Goal: Task Accomplishment & Management: Use online tool/utility

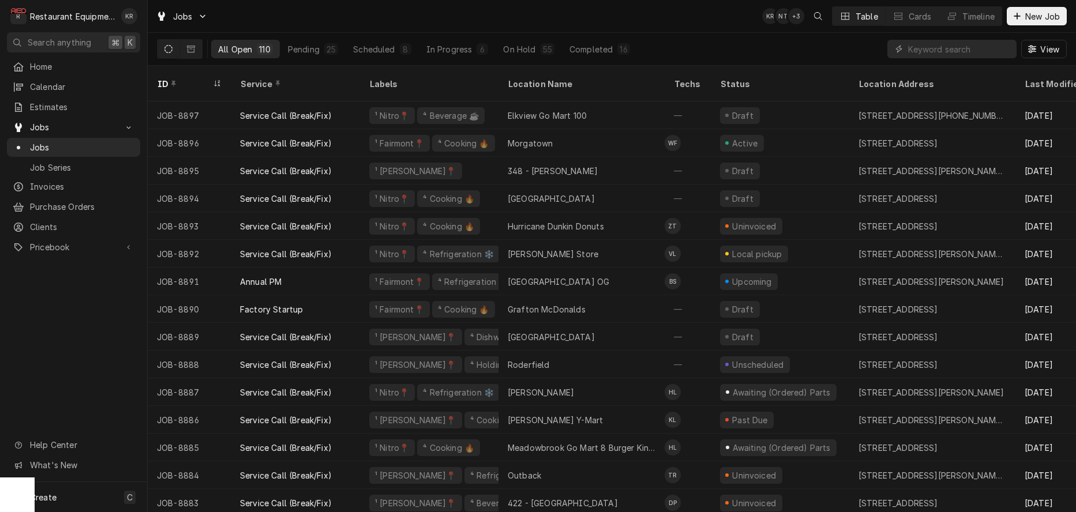
click at [924, 45] on input "Dynamic Content Wrapper" at bounding box center [959, 49] width 103 height 18
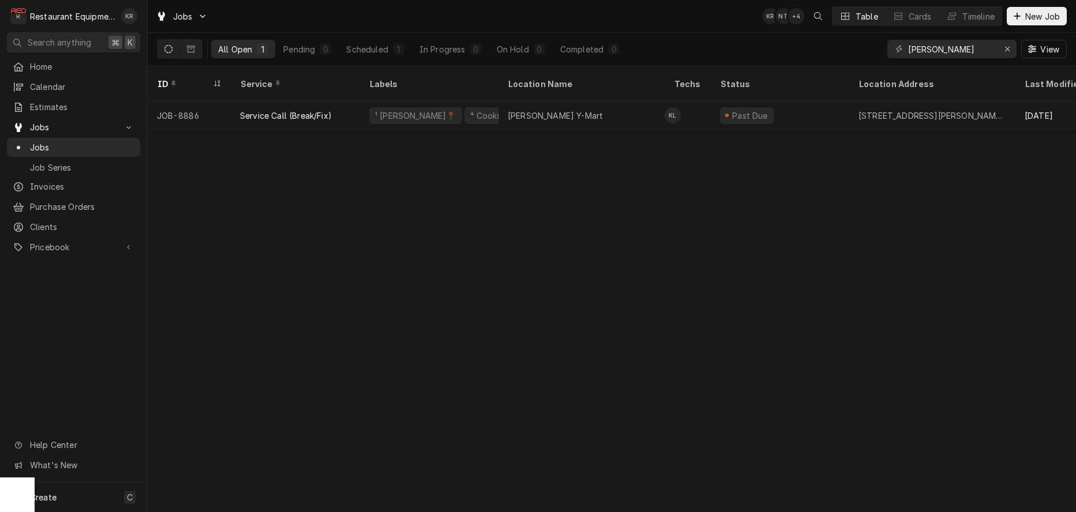
type input "[PERSON_NAME]"
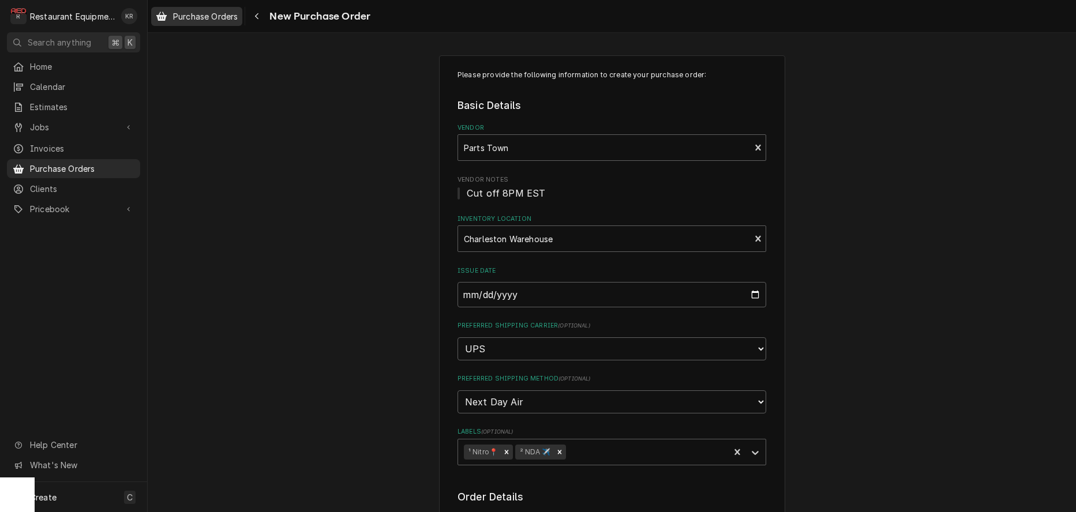
scroll to position [1426, 0]
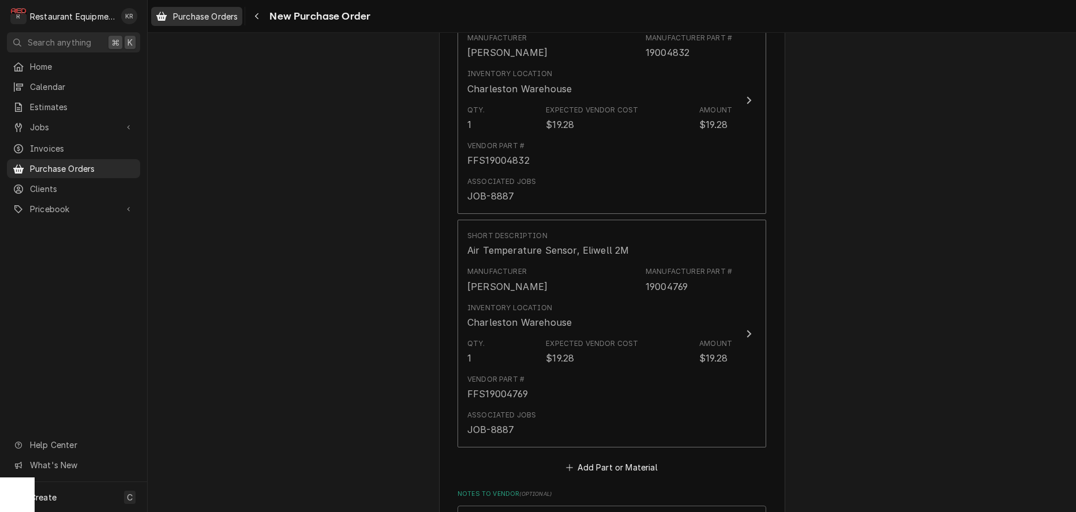
click at [206, 15] on span "Purchase Orders" at bounding box center [205, 16] width 65 height 12
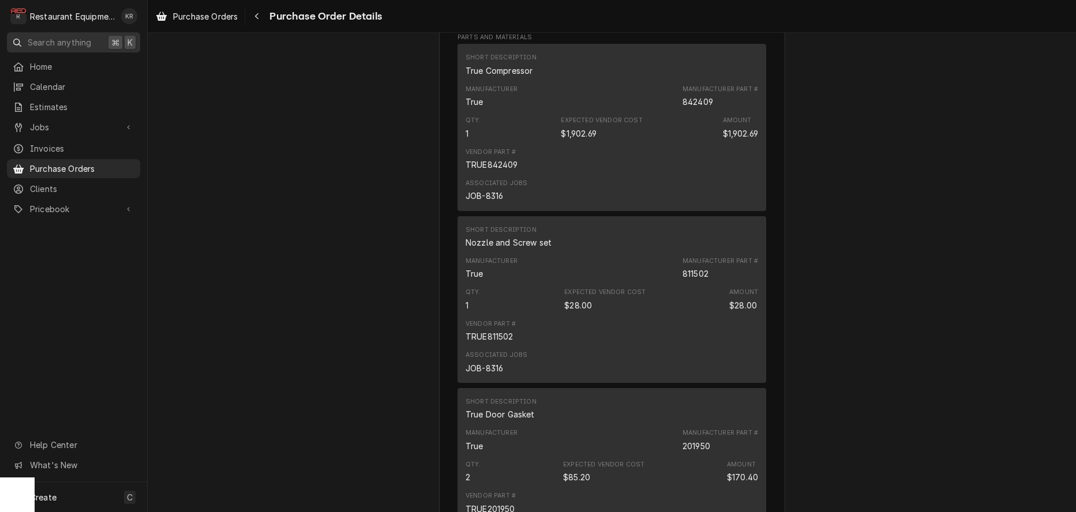
scroll to position [1228, 0]
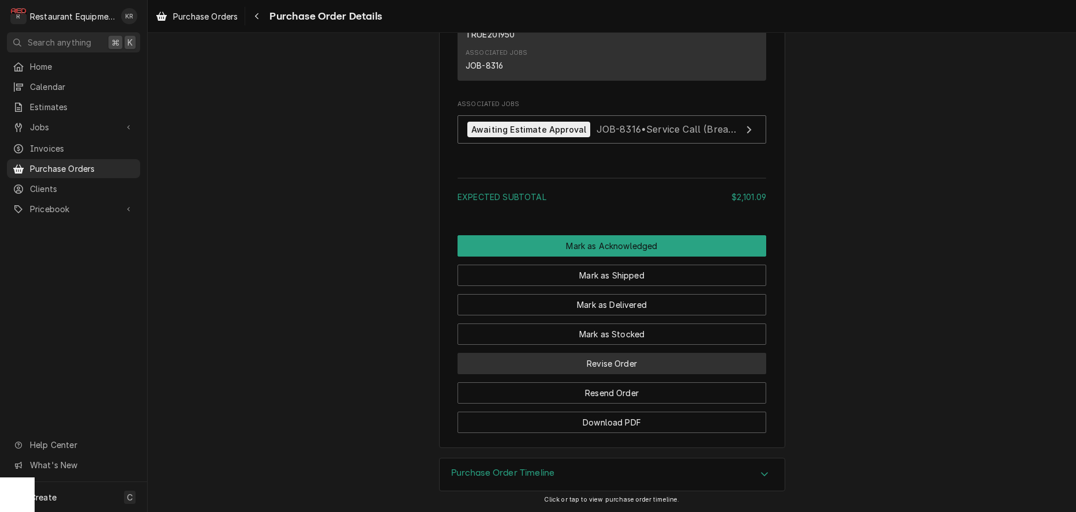
click at [618, 367] on button "Revise Order" at bounding box center [611, 363] width 309 height 21
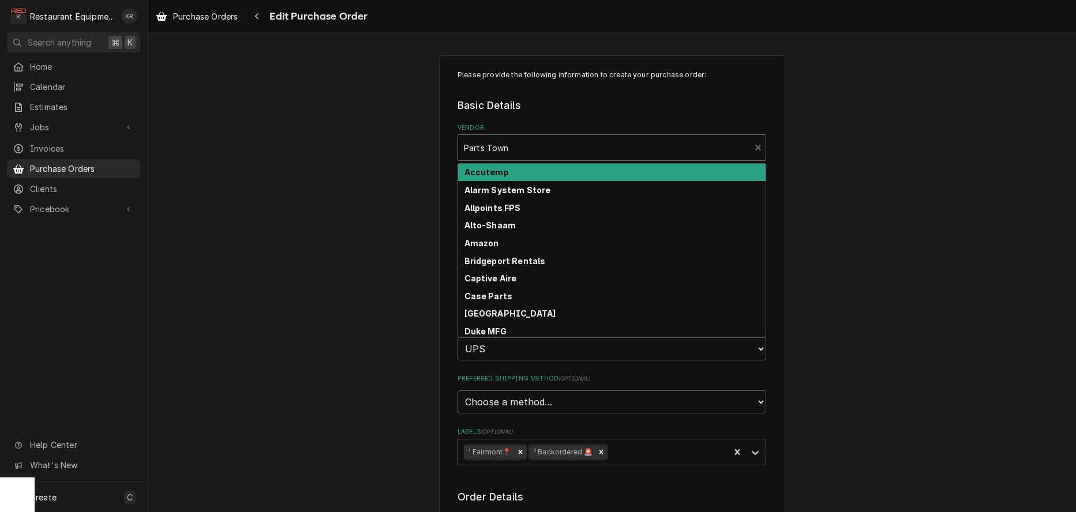
type textarea "x"
click at [519, 147] on div "Vendor" at bounding box center [604, 147] width 280 height 21
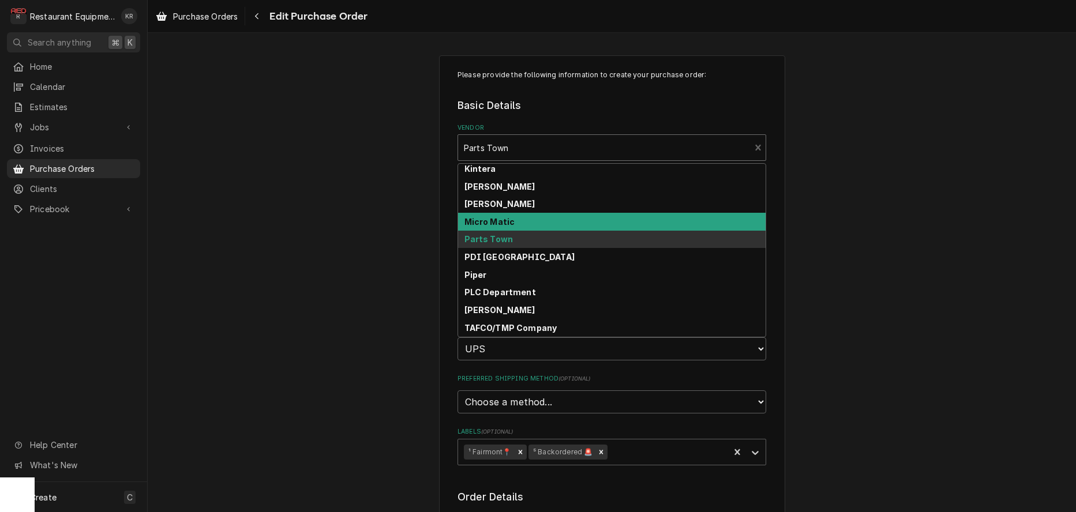
scroll to position [427, 0]
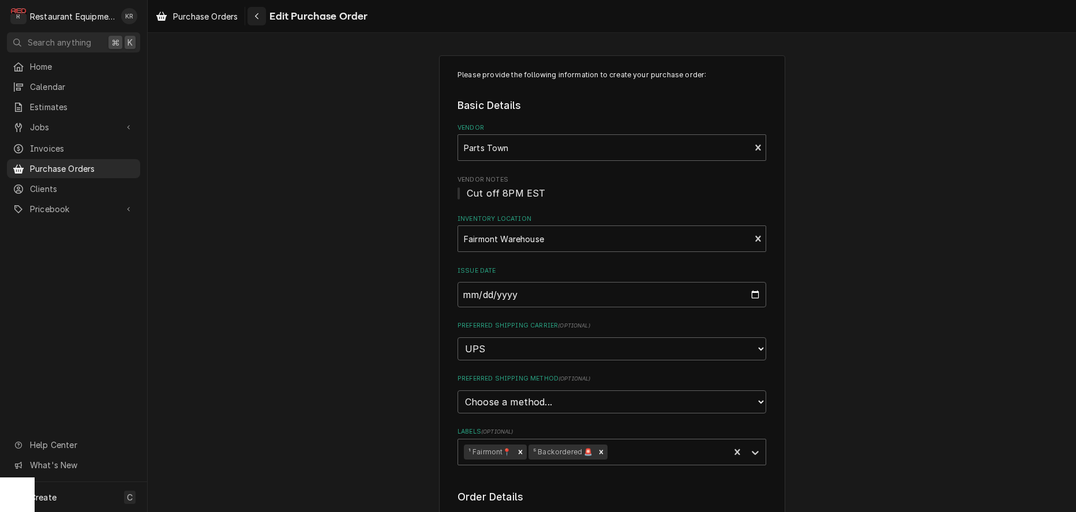
click at [257, 13] on icon "Navigate back" at bounding box center [256, 16] width 5 height 8
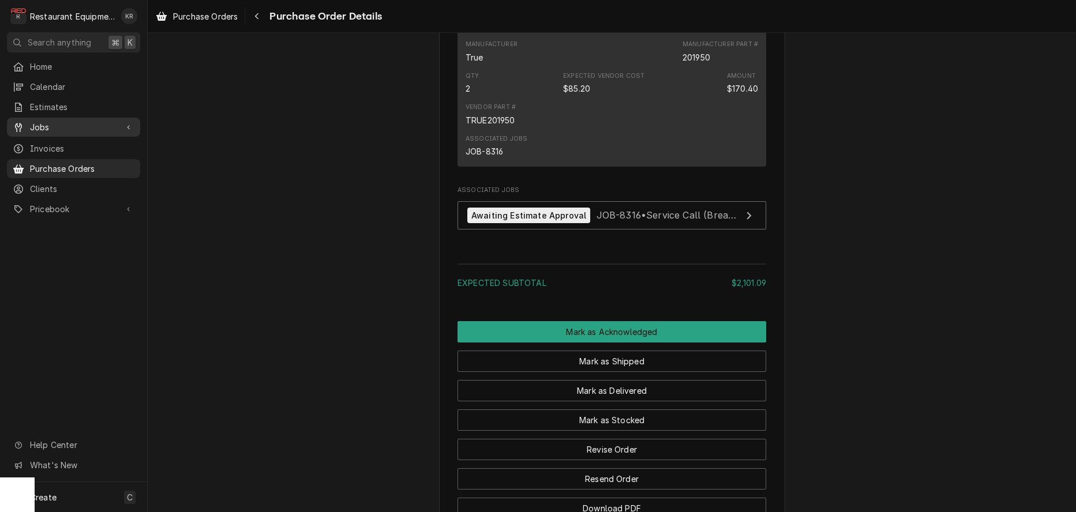
scroll to position [1228, 0]
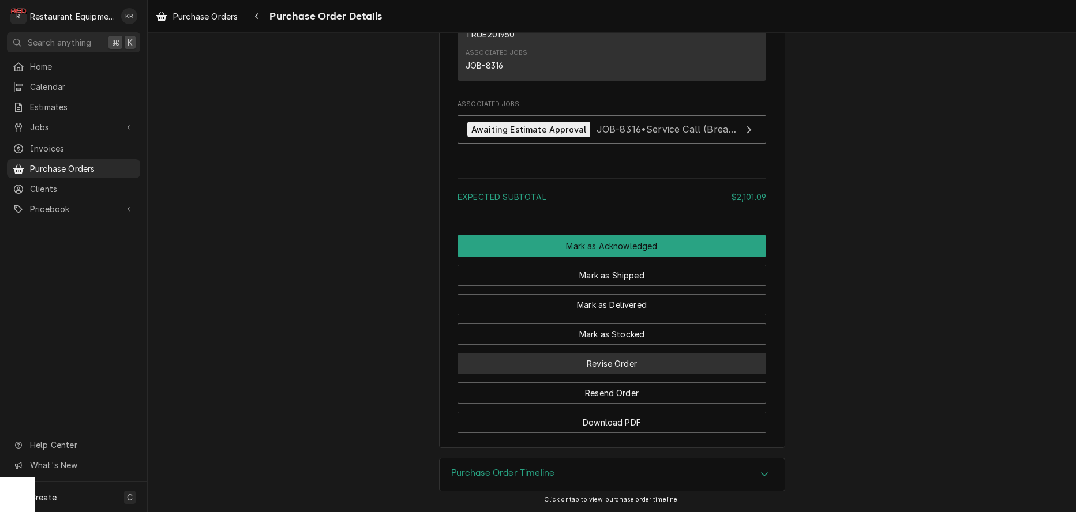
click at [613, 368] on button "Revise Order" at bounding box center [611, 363] width 309 height 21
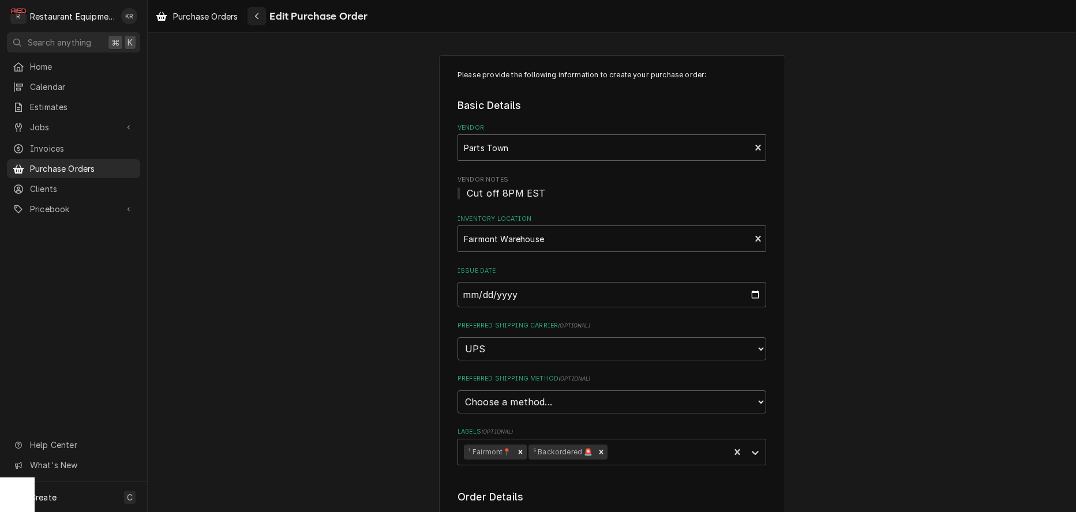
click at [255, 17] on div "Navigate back" at bounding box center [257, 16] width 12 height 12
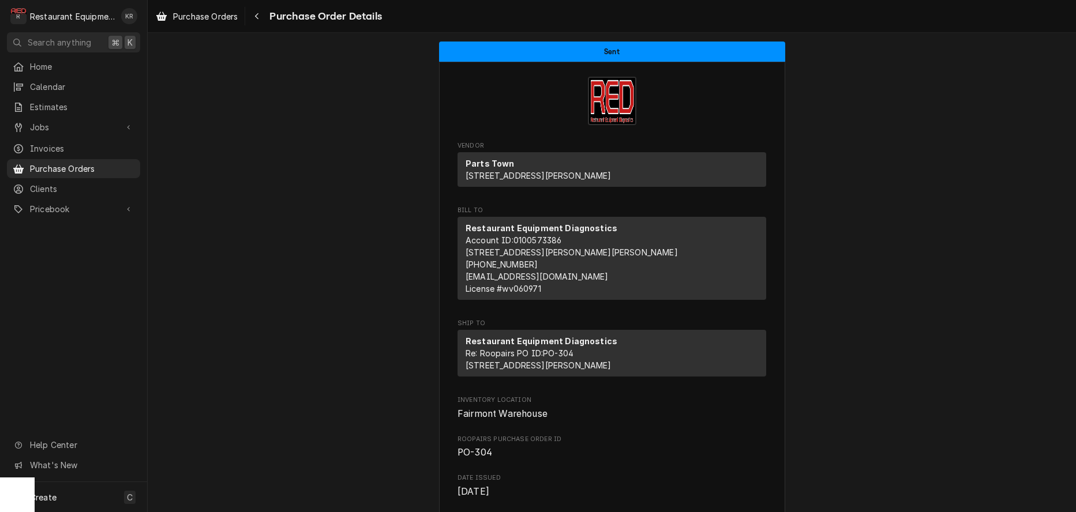
drag, startPoint x: 217, startPoint y: 21, endPoint x: 219, endPoint y: 5, distance: 16.2
click at [218, 16] on span "Purchase Orders" at bounding box center [205, 16] width 65 height 12
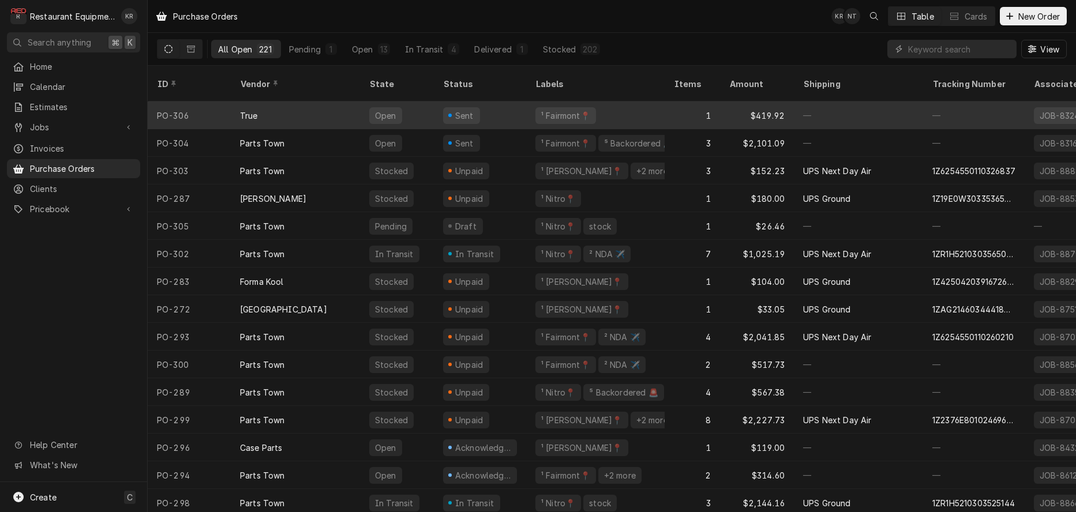
click at [371, 107] on div "Open" at bounding box center [385, 115] width 33 height 17
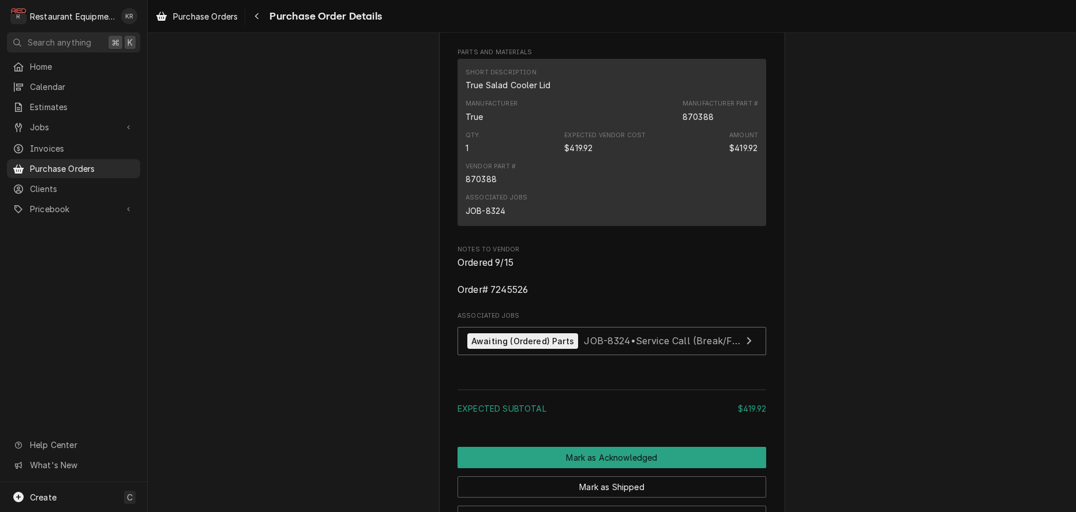
scroll to position [690, 0]
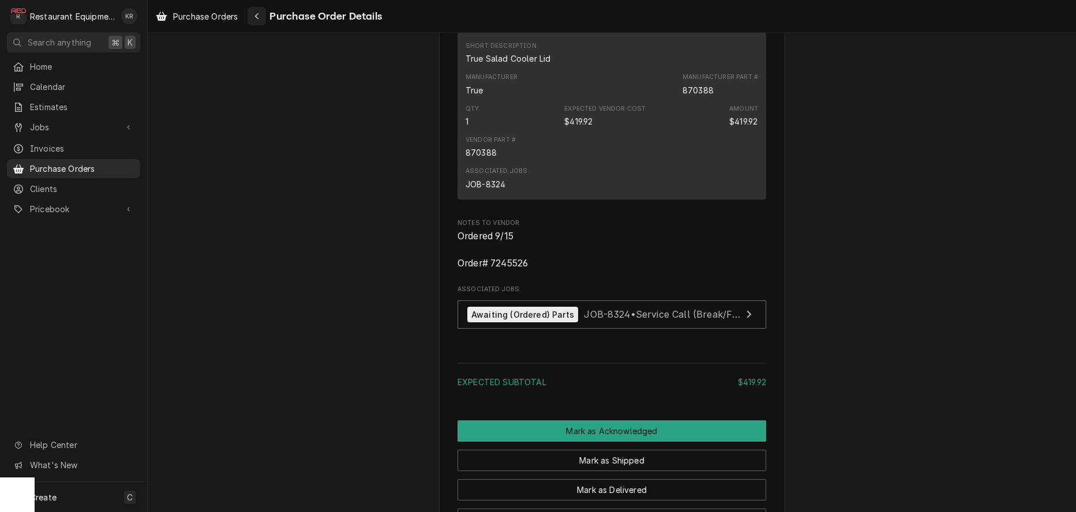
click at [262, 17] on div "Navigate back" at bounding box center [257, 16] width 12 height 12
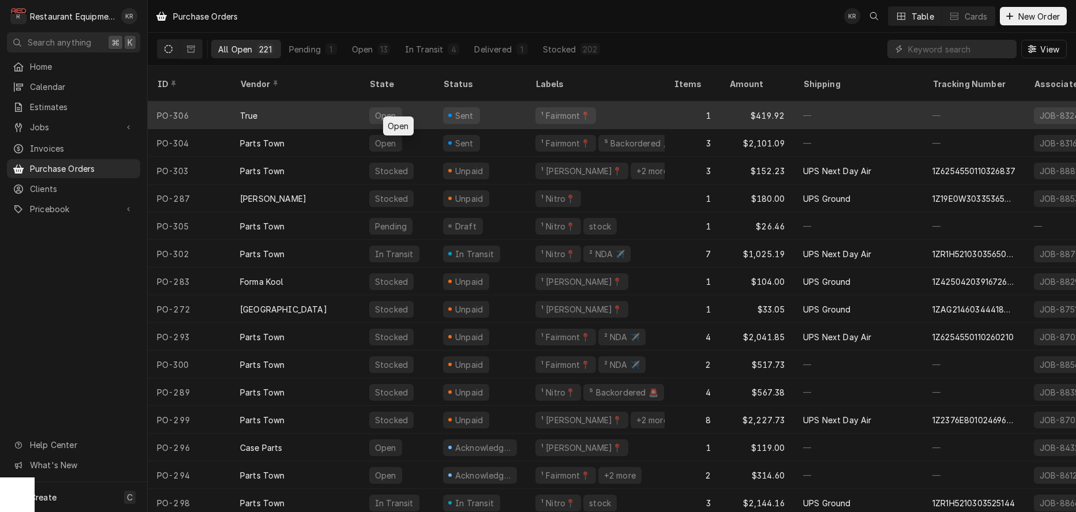
click at [383, 110] on div "Open" at bounding box center [386, 116] width 24 height 12
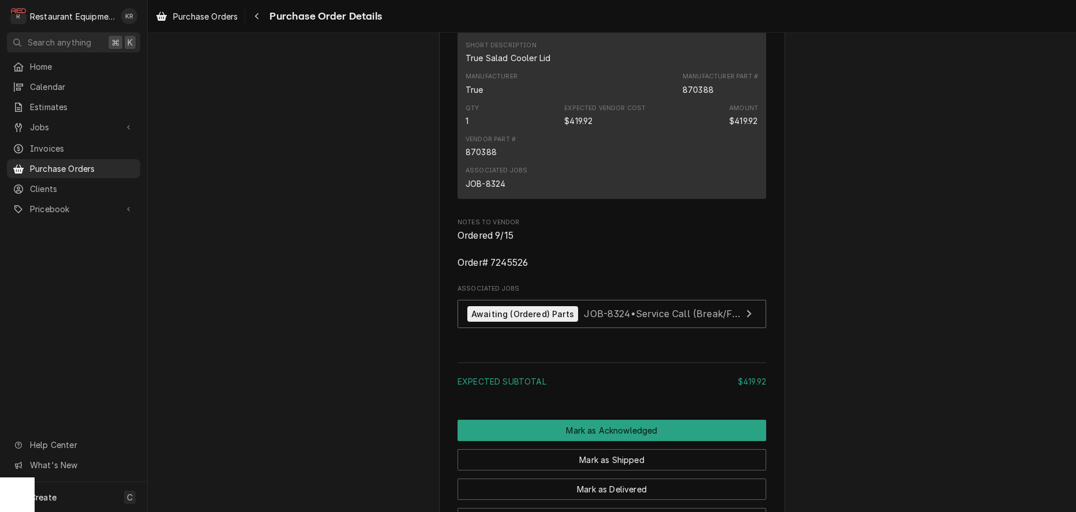
scroll to position [700, 0]
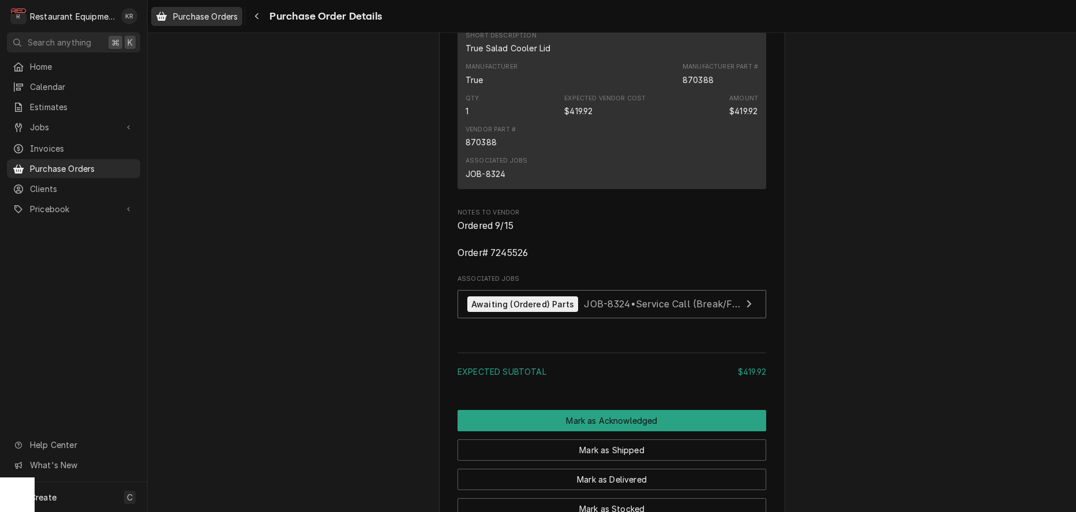
click at [204, 17] on span "Purchase Orders" at bounding box center [205, 16] width 65 height 12
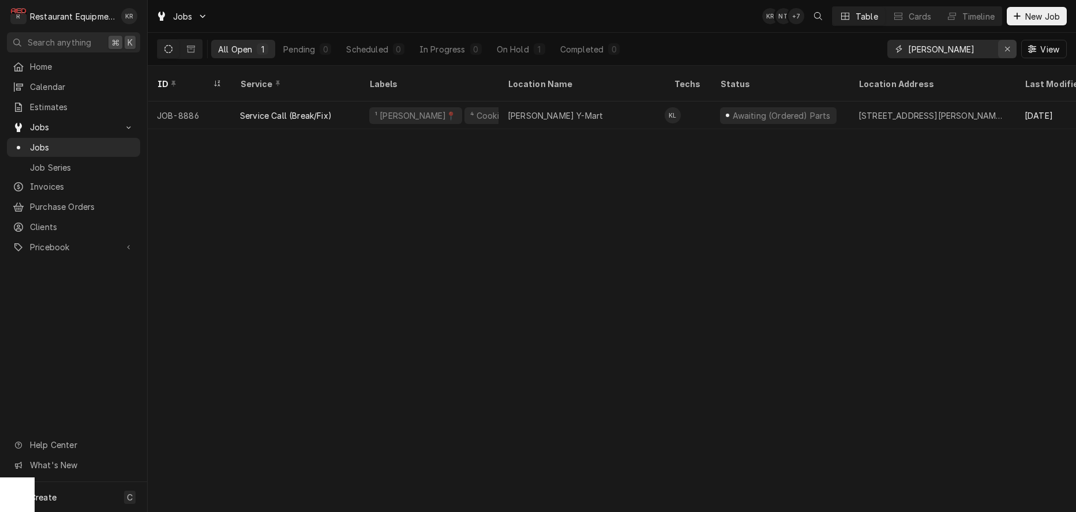
click at [1002, 47] on div "Erase input" at bounding box center [1007, 49] width 12 height 12
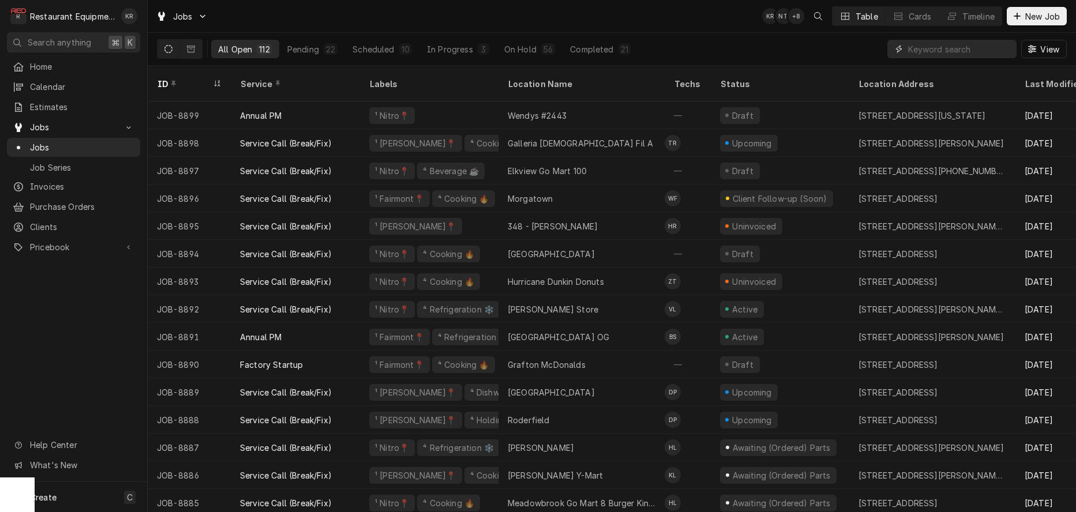
click at [975, 47] on input "Dynamic Content Wrapper" at bounding box center [959, 49] width 103 height 18
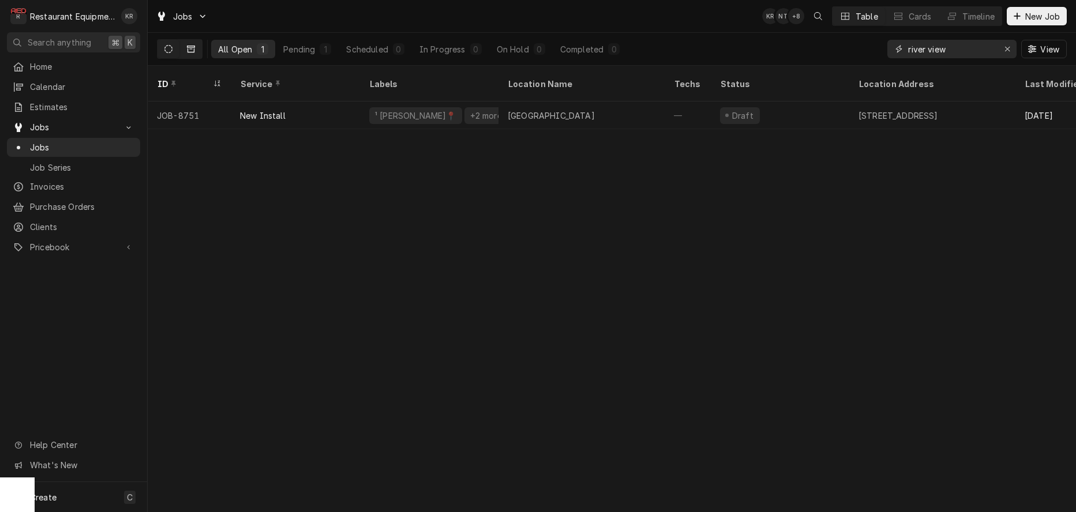
type input "river view"
click at [192, 52] on icon "Dynamic Content Wrapper" at bounding box center [191, 49] width 8 height 7
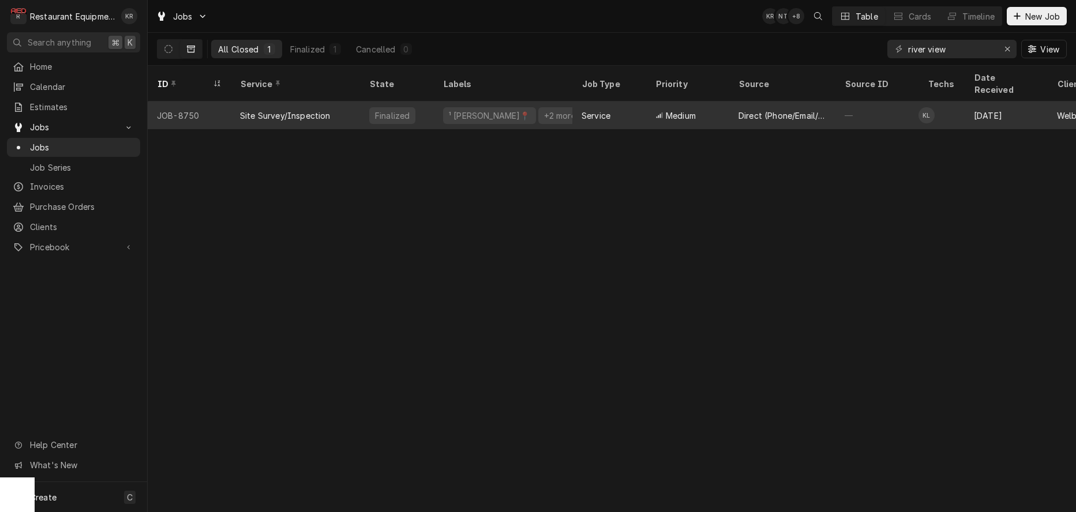
click at [316, 110] on div "Site Survey/Inspection" at bounding box center [285, 116] width 91 height 12
